Goal: Task Accomplishment & Management: Use online tool/utility

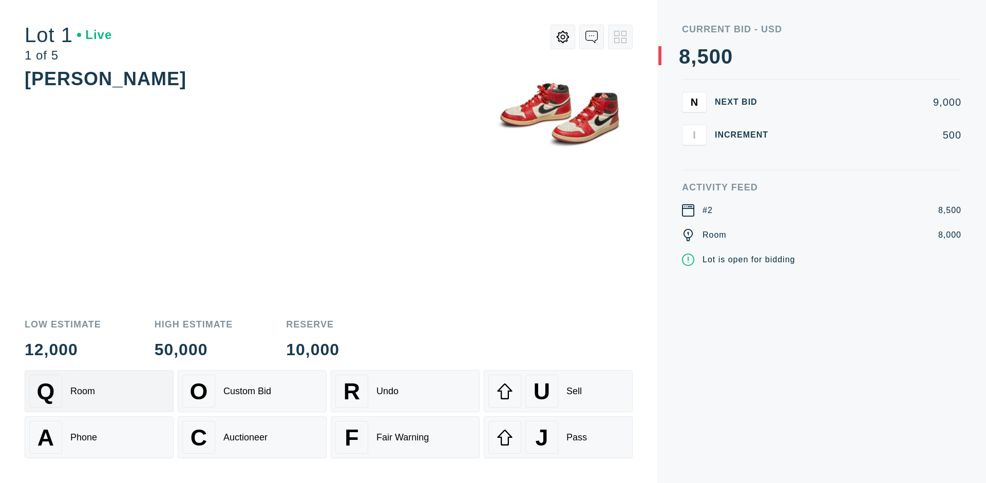
click at [99, 391] on div "Q Room" at bounding box center [99, 391] width 140 height 33
click at [99, 438] on div "A Phone" at bounding box center [99, 437] width 140 height 33
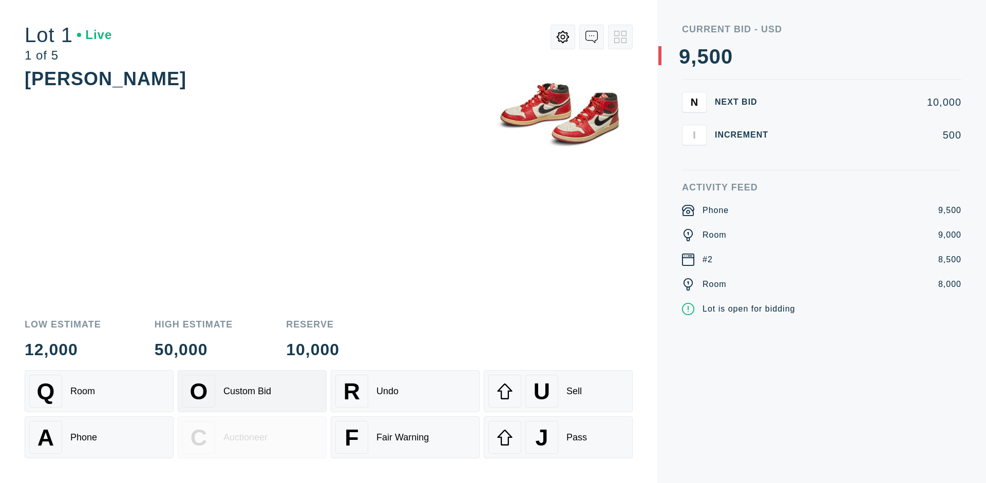
click at [252, 391] on div "Custom Bid" at bounding box center [247, 391] width 48 height 11
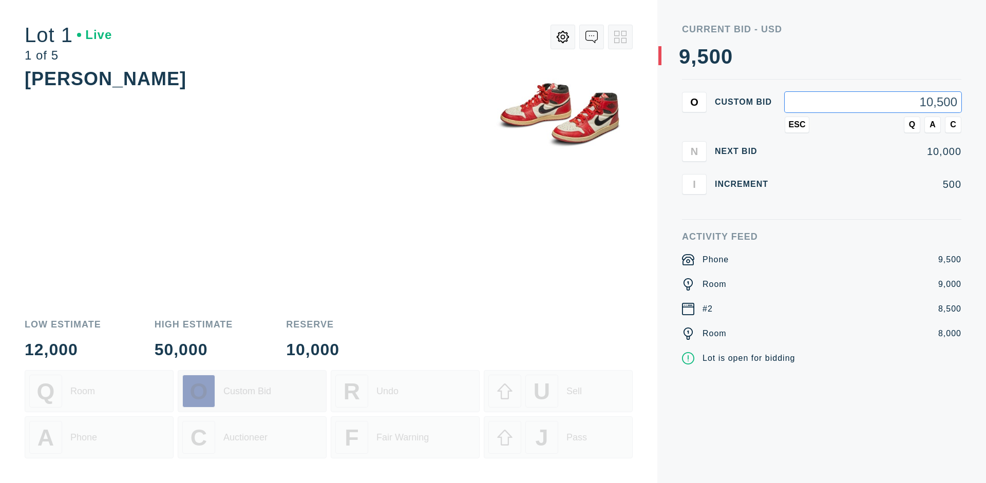
type input "10,500"
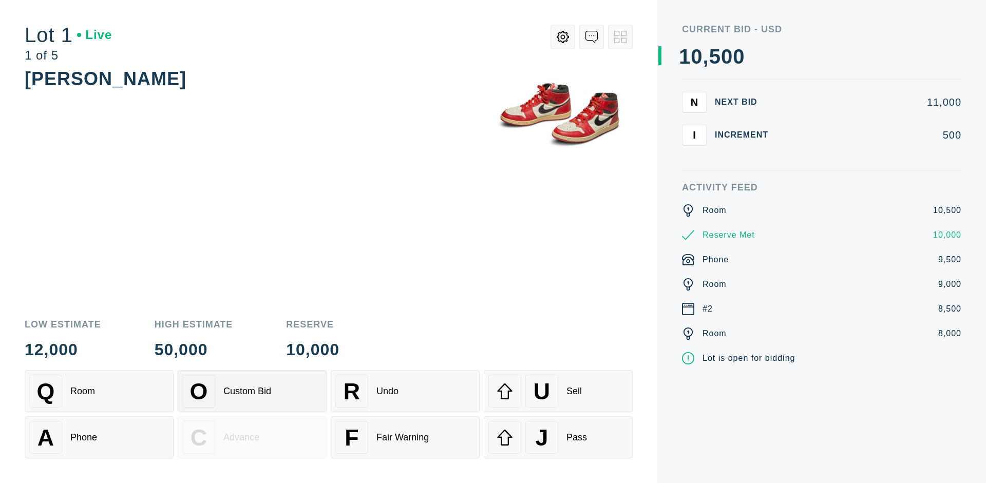
click at [252, 391] on div "Custom Bid" at bounding box center [247, 391] width 48 height 11
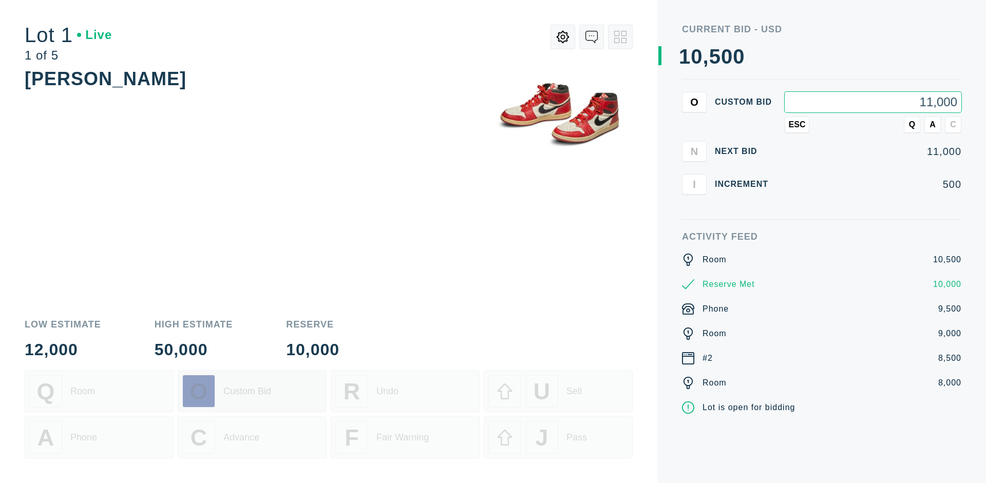
type input "11,000"
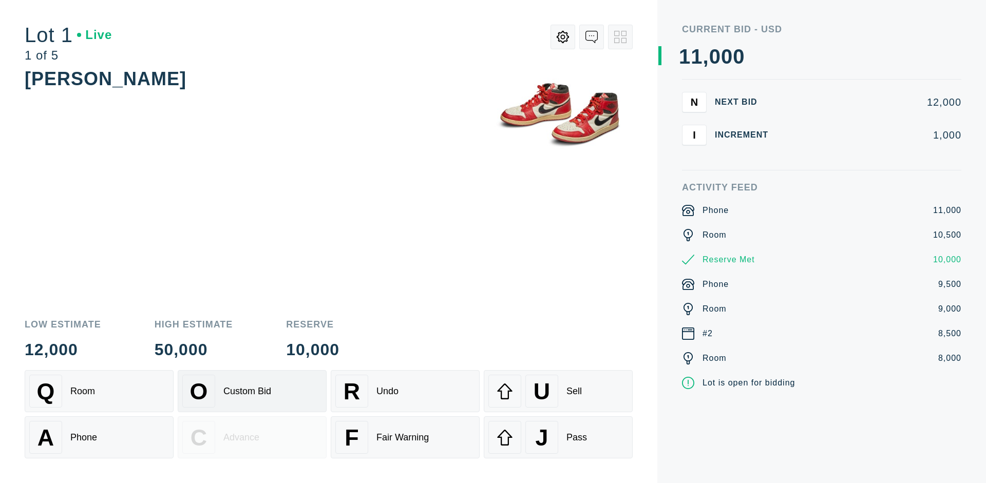
click at [99, 391] on div "Q Room" at bounding box center [99, 391] width 140 height 33
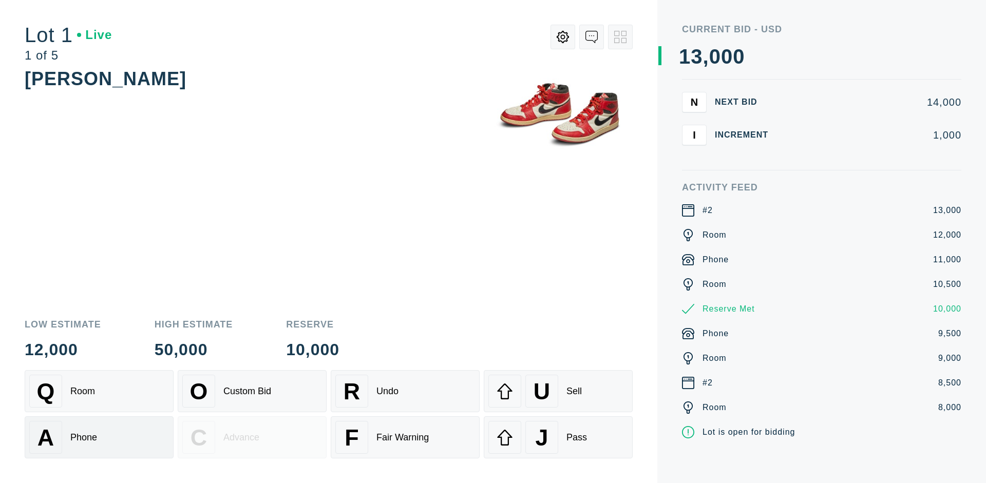
click at [99, 438] on div "A Phone" at bounding box center [99, 437] width 140 height 33
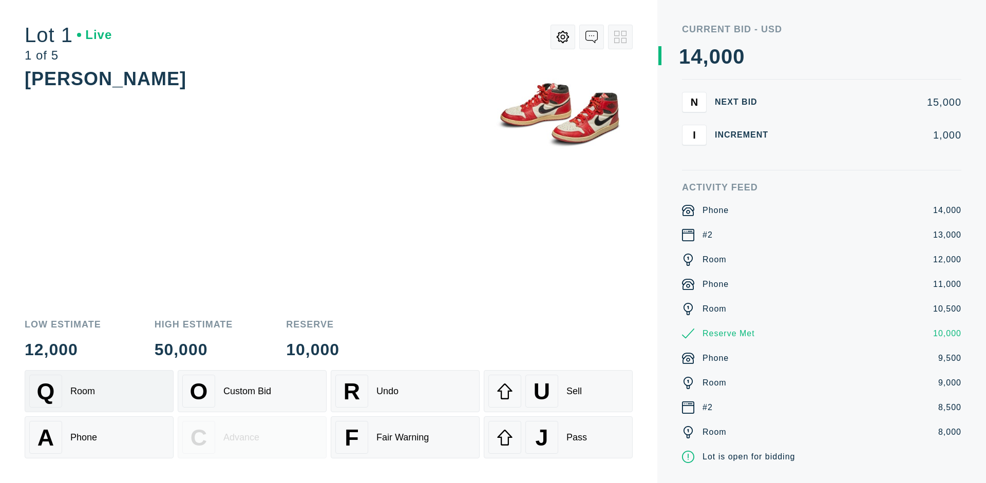
click at [99, 391] on div "Q Room" at bounding box center [99, 391] width 140 height 33
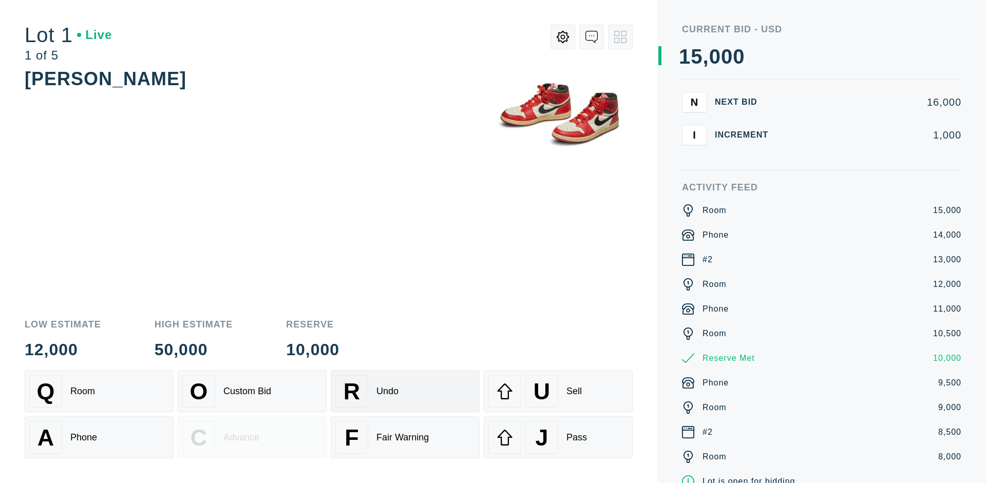
click at [405, 391] on div "R Undo" at bounding box center [405, 391] width 140 height 33
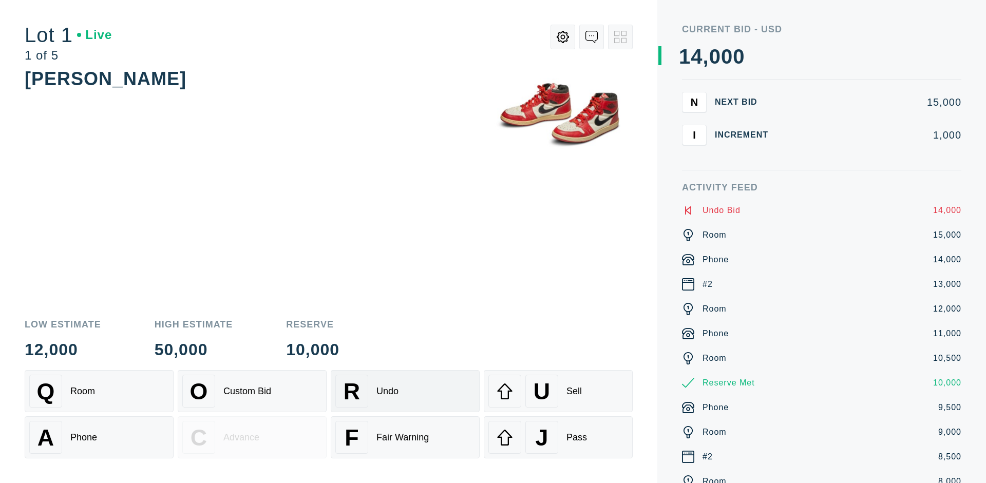
click at [99, 391] on div "Q Room" at bounding box center [99, 391] width 140 height 33
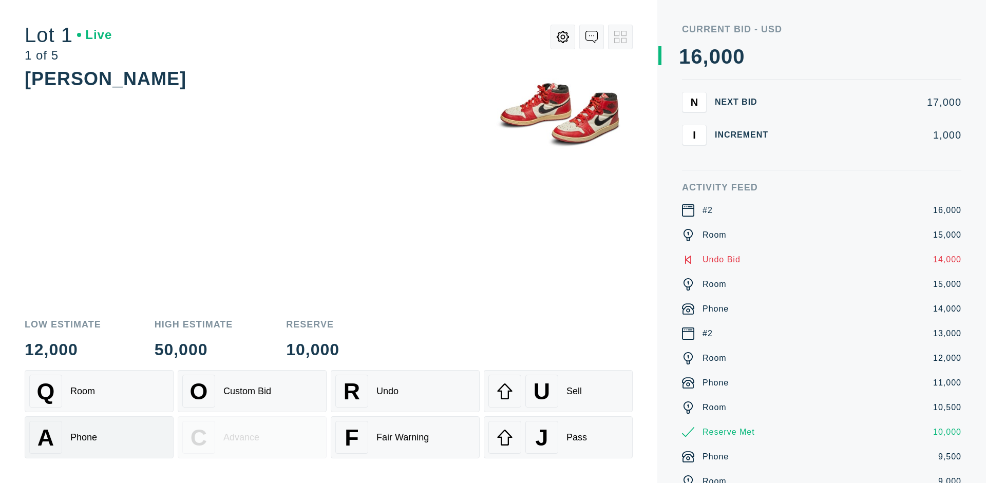
click at [99, 438] on div "A Phone" at bounding box center [99, 437] width 140 height 33
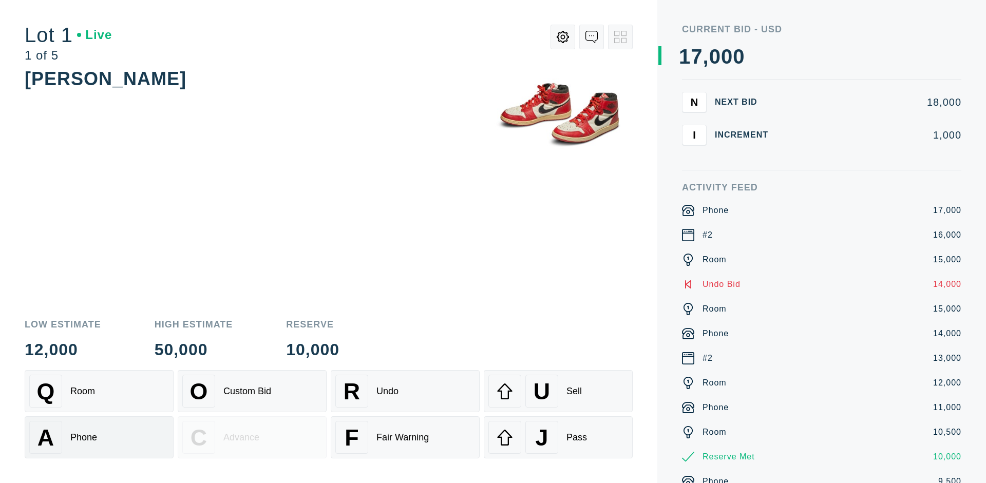
click at [99, 391] on div "Q Room" at bounding box center [99, 391] width 140 height 33
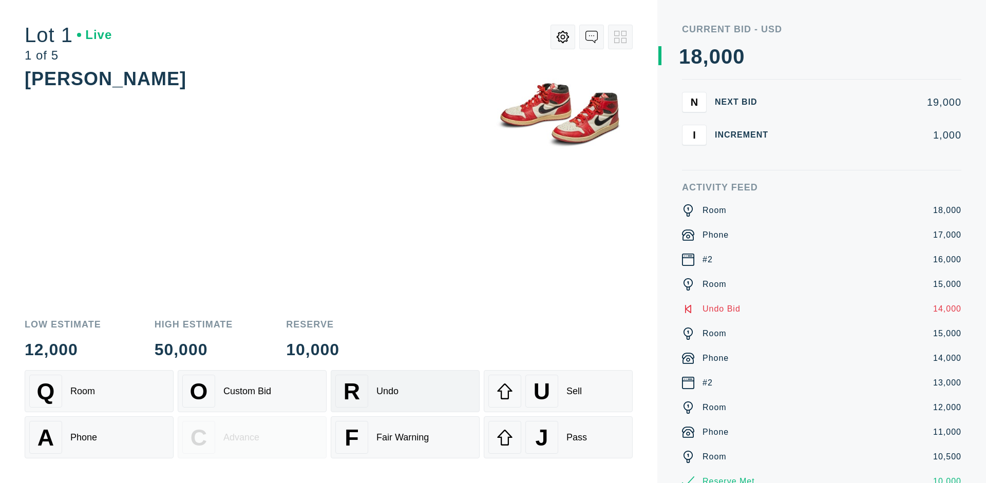
click at [405, 391] on div "R Undo" at bounding box center [405, 391] width 140 height 33
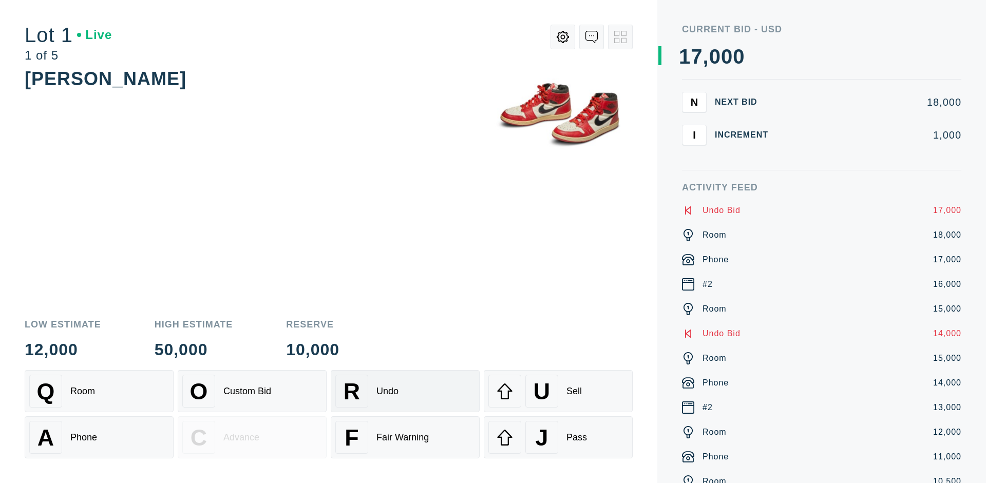
click at [558, 391] on div "U Sell" at bounding box center [558, 391] width 140 height 33
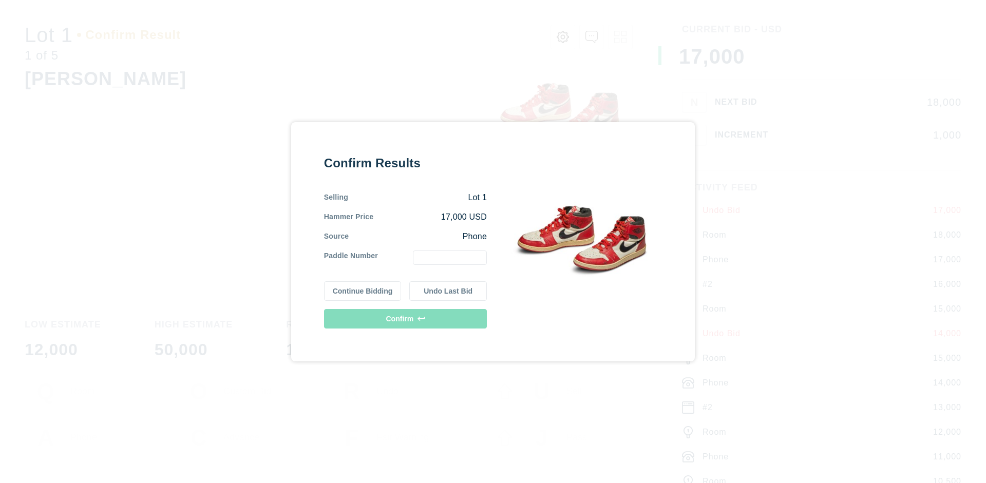
click at [363, 291] on button "Continue Bidding" at bounding box center [363, 291] width 78 height 20
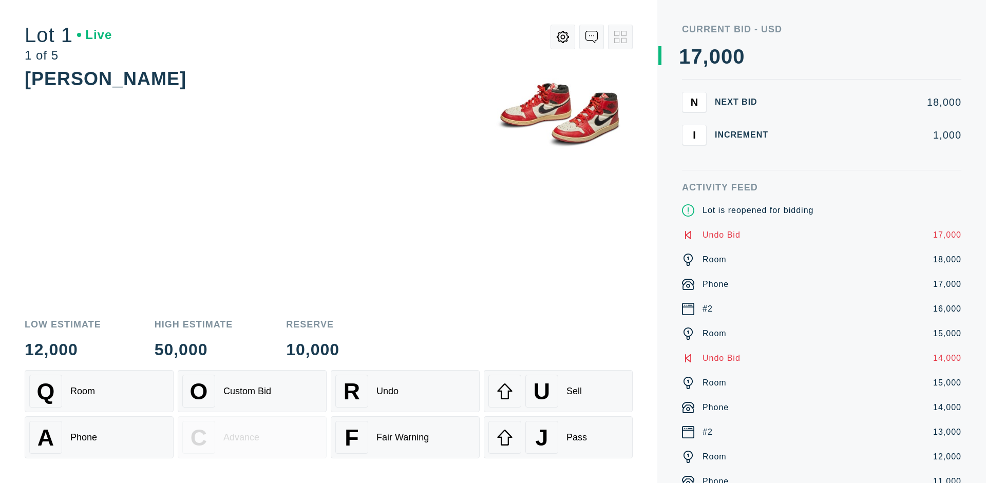
click at [558, 391] on div "U Sell" at bounding box center [558, 391] width 140 height 33
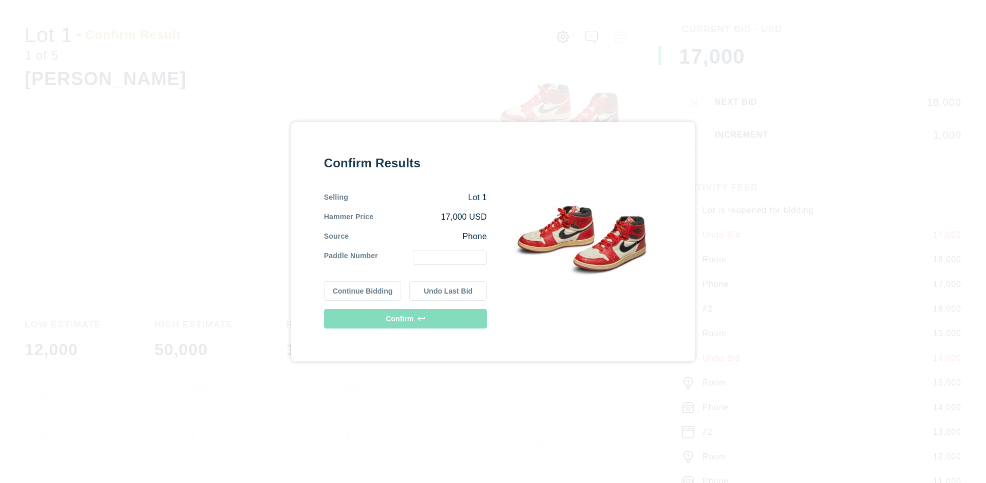
click at [448, 291] on button "Undo Last Bid" at bounding box center [448, 291] width 78 height 20
click at [363, 289] on button "Continue Bidding" at bounding box center [363, 290] width 78 height 20
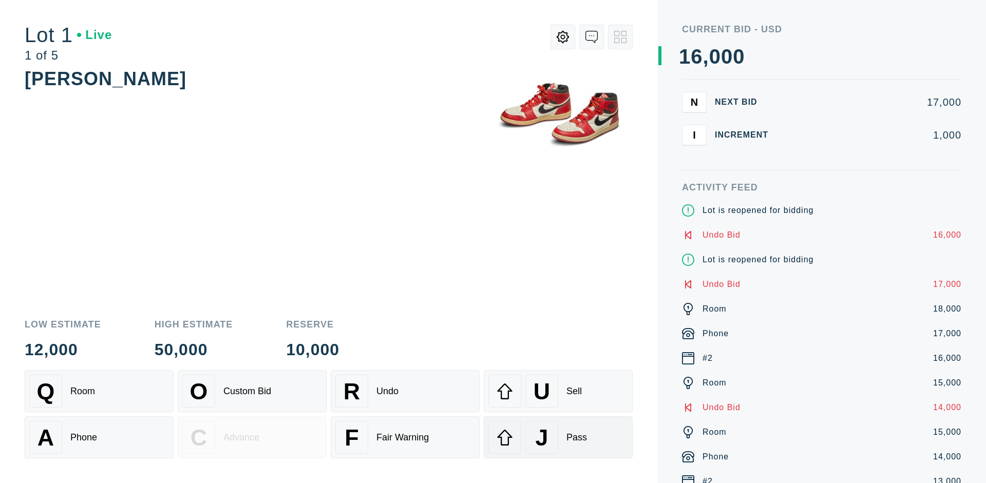
click at [558, 438] on div "J Pass" at bounding box center [558, 437] width 140 height 33
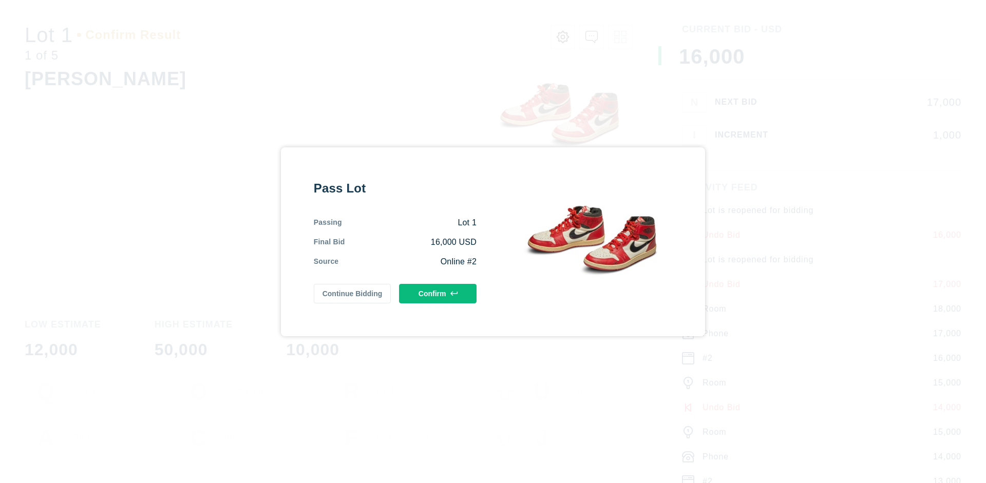
click at [438, 293] on button "Confirm" at bounding box center [438, 294] width 78 height 20
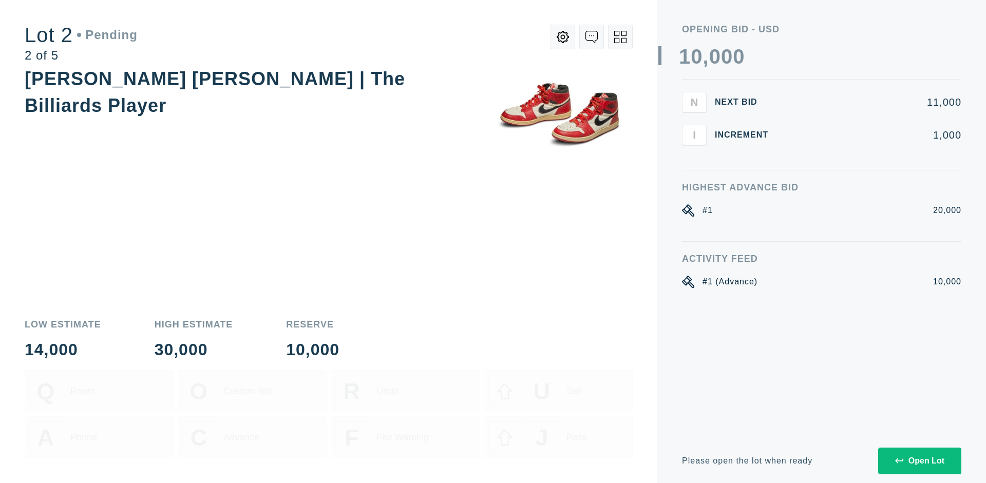
click at [919, 461] on div "Open Lot" at bounding box center [919, 461] width 49 height 9
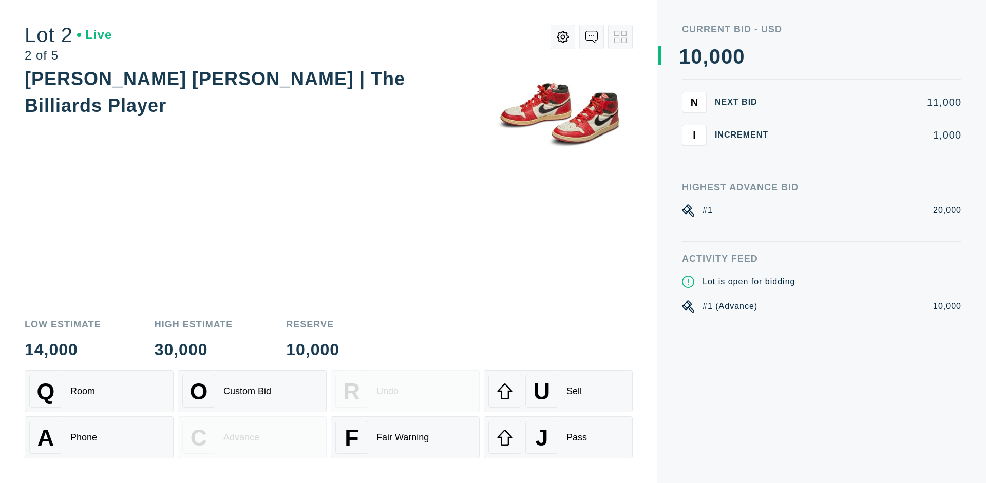
click at [99, 391] on div "Q Room" at bounding box center [99, 391] width 140 height 33
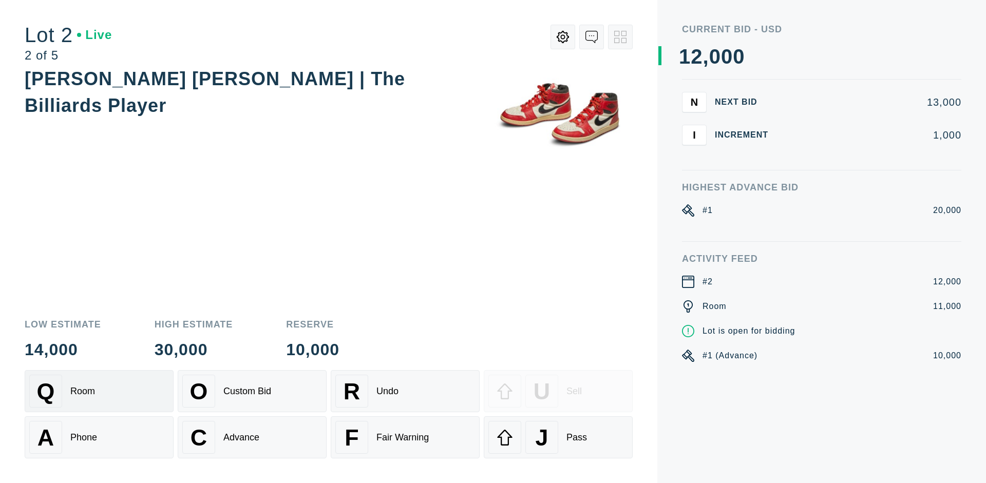
click at [252, 438] on div "Advance" at bounding box center [241, 437] width 36 height 11
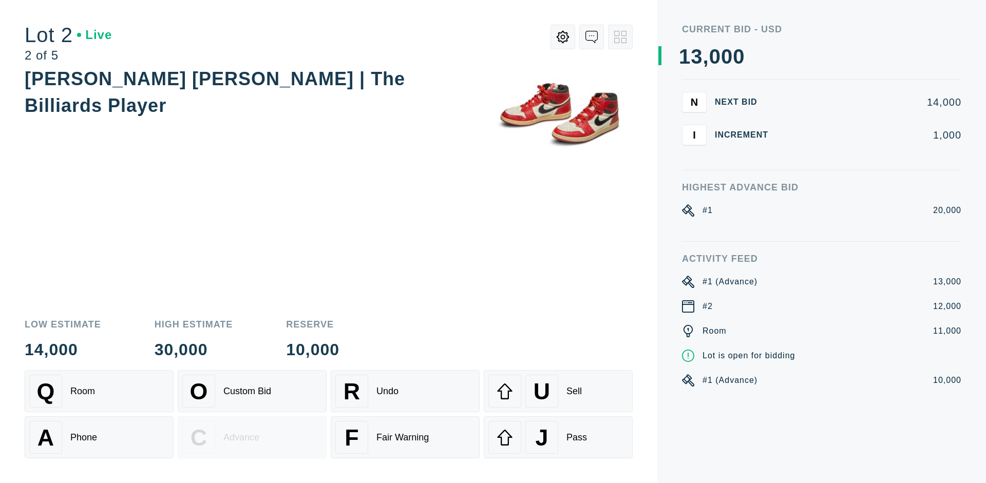
click at [558, 391] on div "U Sell" at bounding box center [558, 391] width 140 height 33
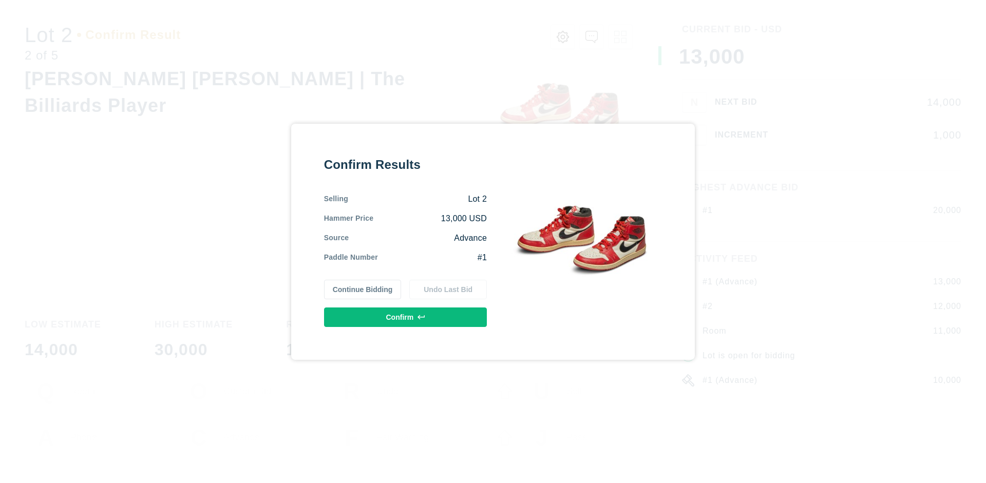
click at [406, 317] on button "Confirm" at bounding box center [405, 318] width 163 height 20
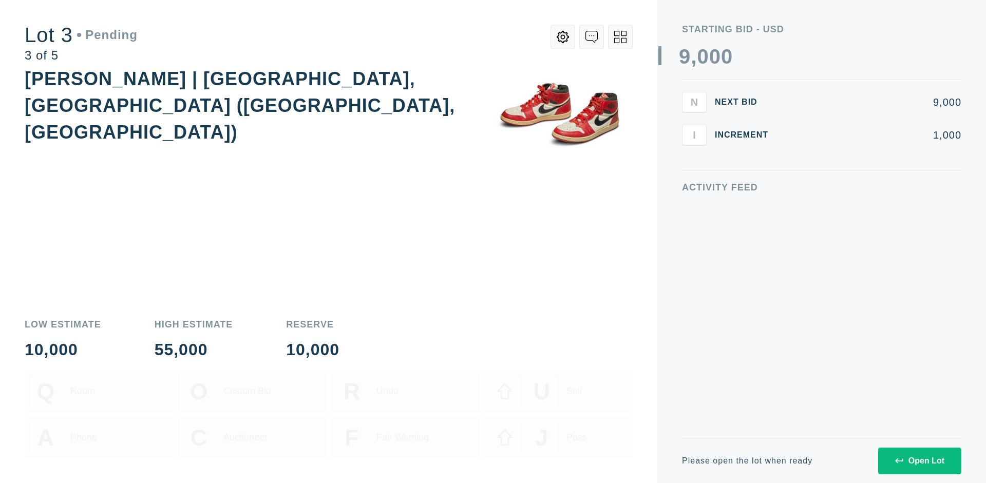
click at [919, 461] on div "Open Lot" at bounding box center [919, 461] width 49 height 9
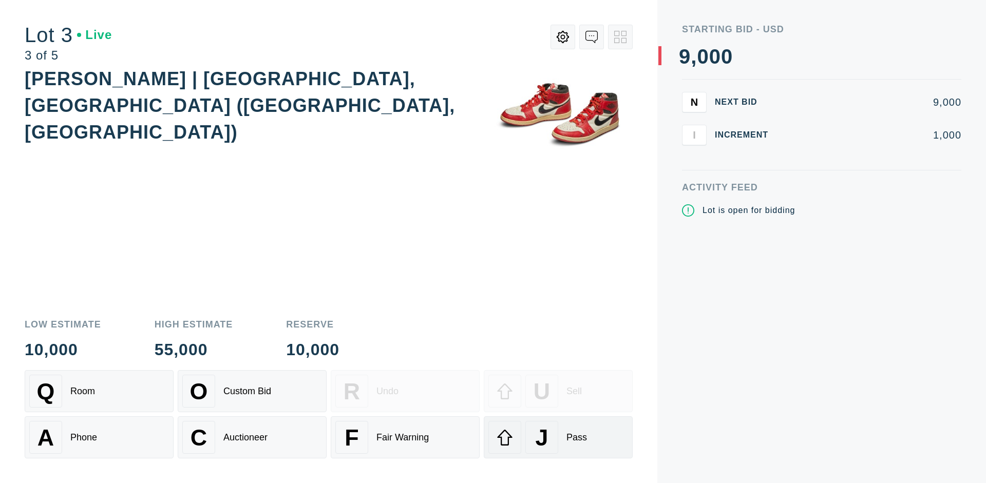
click at [558, 438] on div "J Pass" at bounding box center [558, 437] width 140 height 33
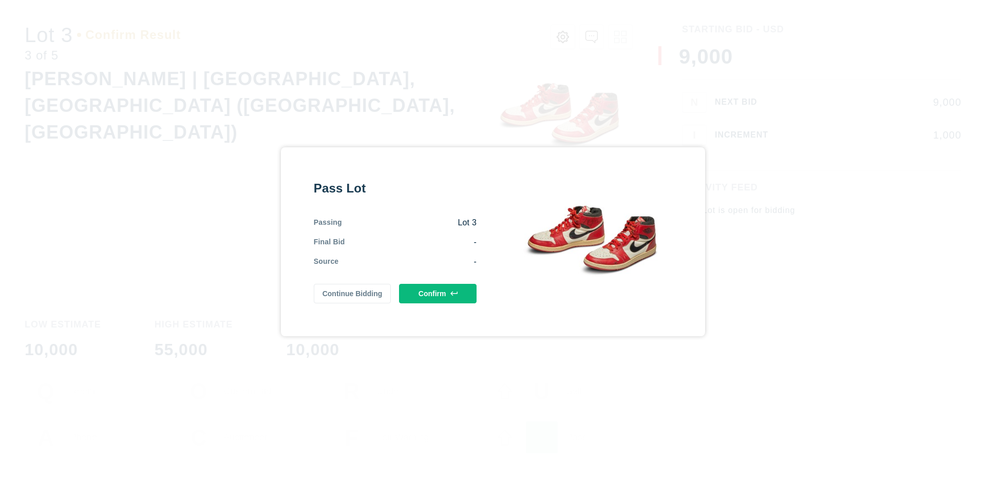
click at [438, 293] on button "Confirm" at bounding box center [438, 294] width 78 height 20
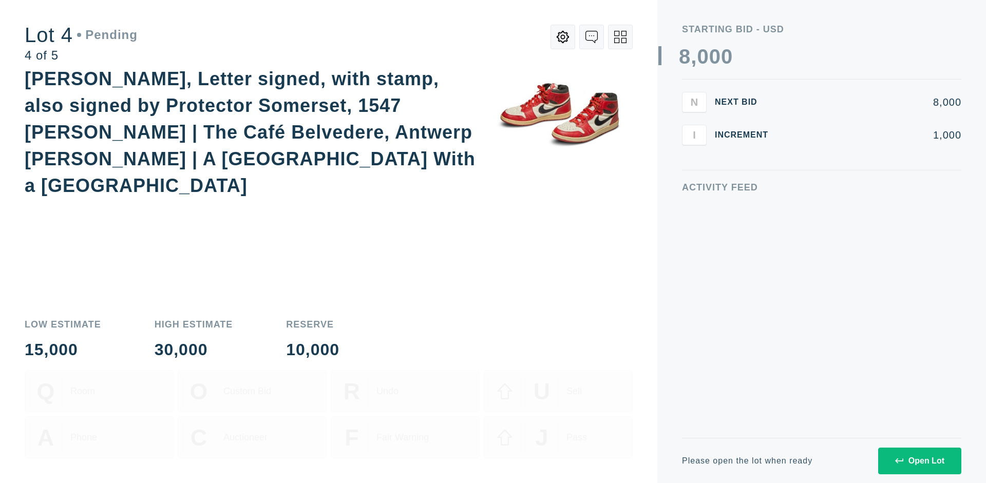
click at [919, 461] on div "Open Lot" at bounding box center [919, 461] width 49 height 9
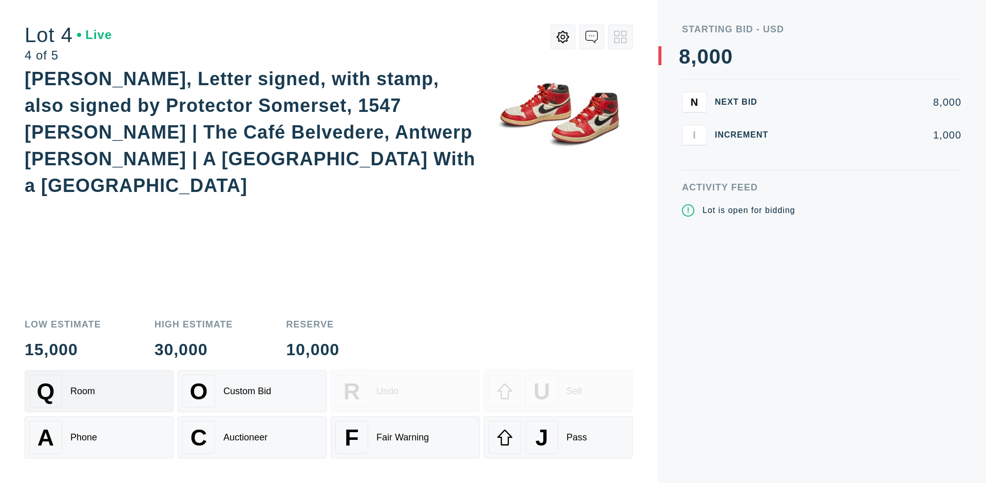
click at [99, 391] on div "Q Room" at bounding box center [99, 391] width 140 height 33
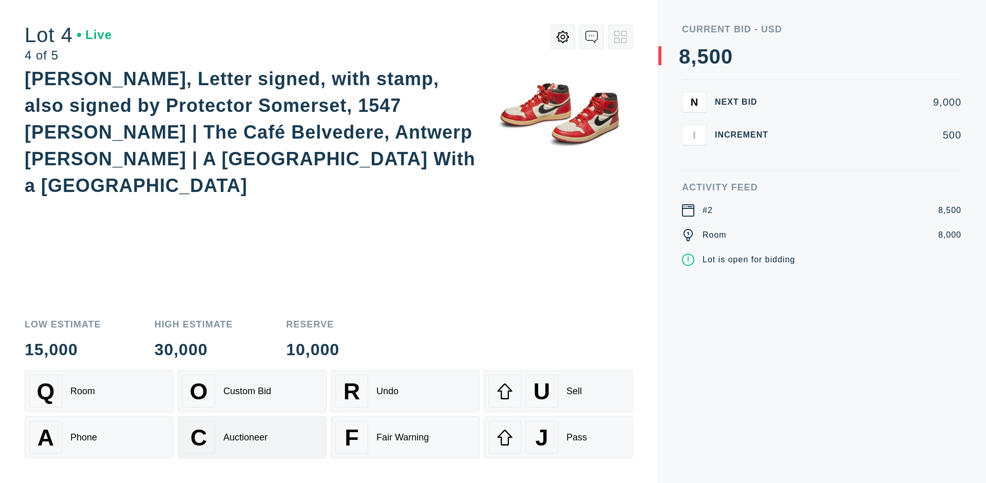
click at [252, 438] on div "Auctioneer" at bounding box center [245, 437] width 44 height 11
click at [558, 438] on div "J Pass" at bounding box center [558, 437] width 140 height 33
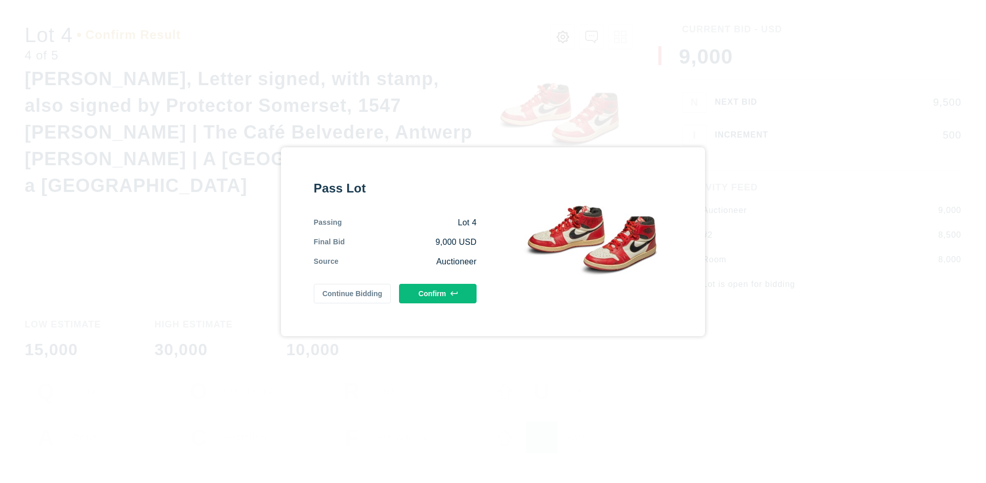
click at [438, 293] on button "Confirm" at bounding box center [438, 294] width 78 height 20
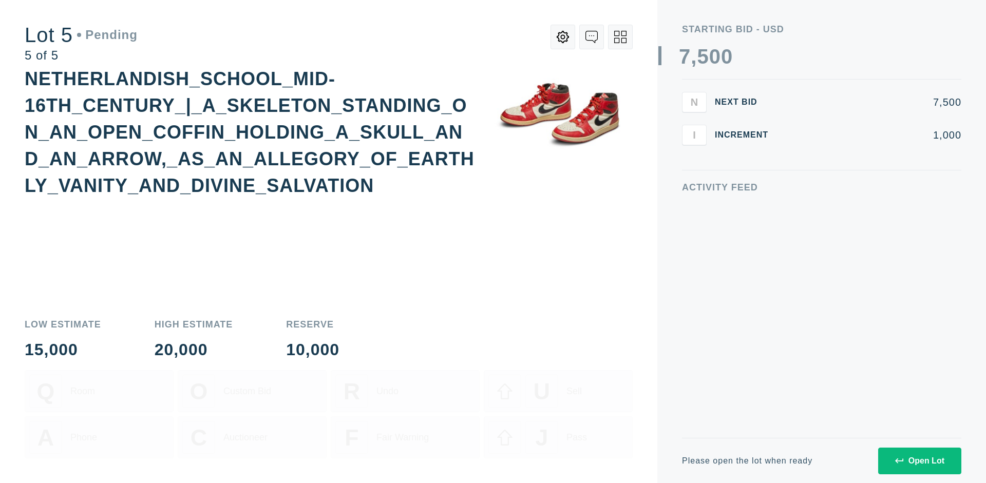
click at [919, 461] on div "Open Lot" at bounding box center [919, 461] width 49 height 9
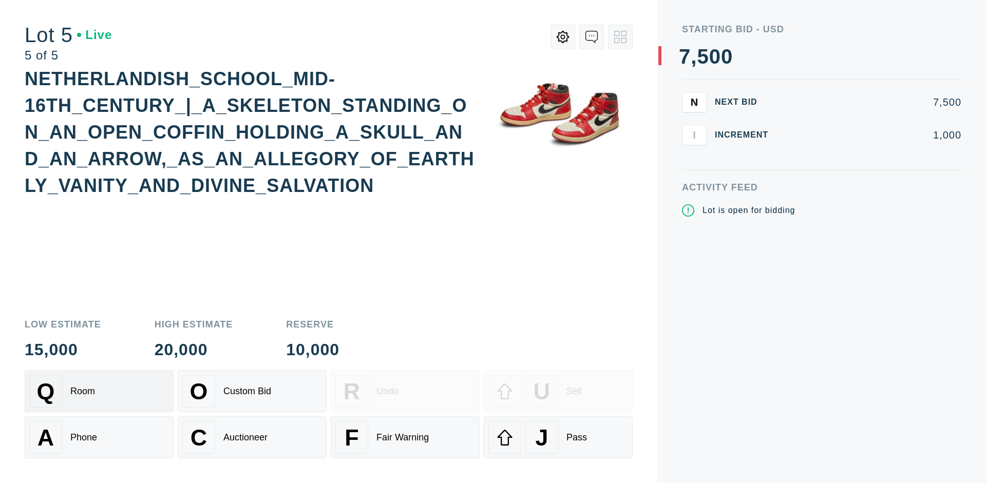
click at [99, 391] on div "Q Room" at bounding box center [99, 391] width 140 height 33
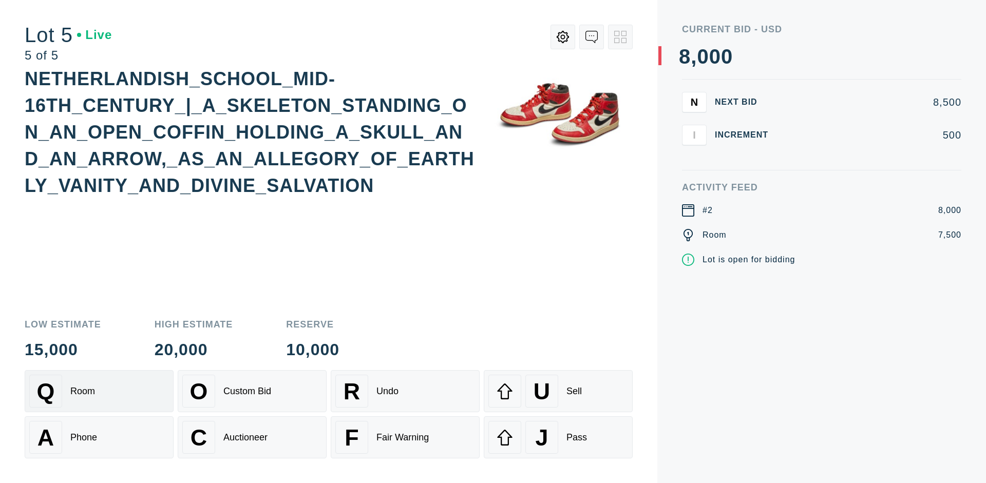
click at [99, 391] on div "Q Room" at bounding box center [99, 391] width 140 height 33
click at [558, 391] on div "U Sell" at bounding box center [558, 391] width 140 height 33
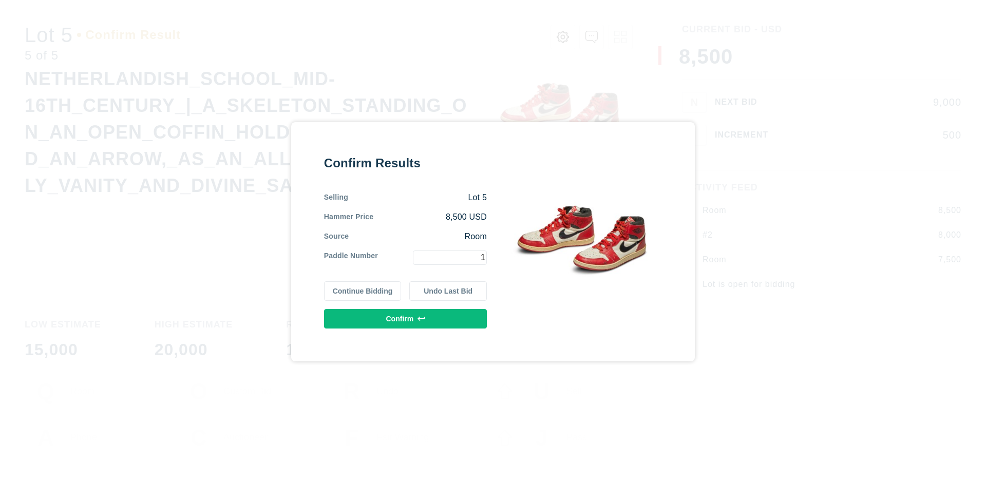
type input "1"
click at [406, 318] on button "Confirm" at bounding box center [405, 319] width 163 height 20
